Goal: Find specific page/section: Find specific page/section

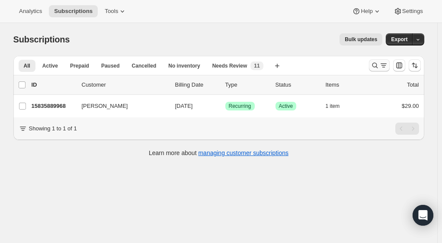
click at [376, 68] on icon "Search and filter results" at bounding box center [375, 65] width 9 height 9
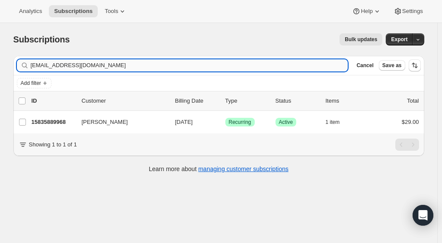
drag, startPoint x: 125, startPoint y: 63, endPoint x: 34, endPoint y: 60, distance: 90.9
click at [34, 60] on input "[EMAIL_ADDRESS][DOMAIN_NAME]" at bounding box center [190, 65] width 318 height 12
type input "r"
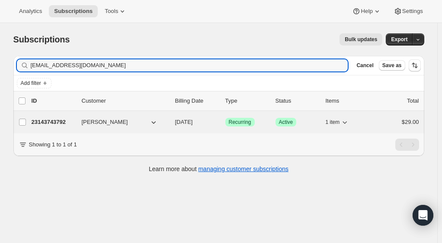
type input "[EMAIL_ADDRESS][DOMAIN_NAME]"
click at [64, 122] on p "23143743792" at bounding box center [53, 122] width 43 height 9
